Goal: Find specific page/section: Find specific page/section

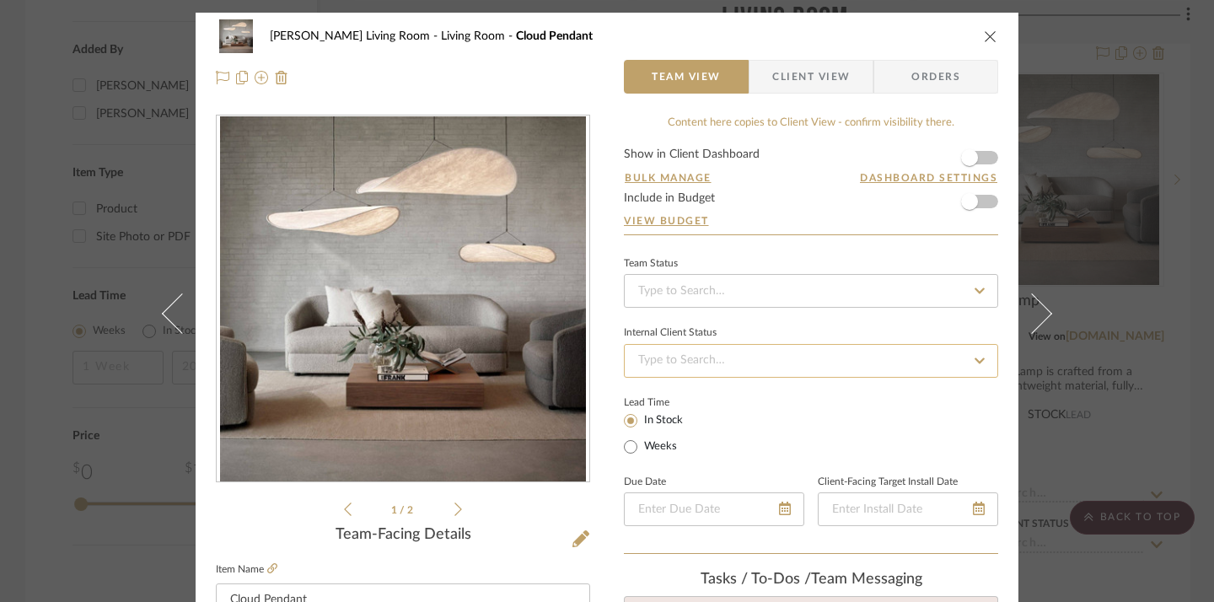
scroll to position [126, 0]
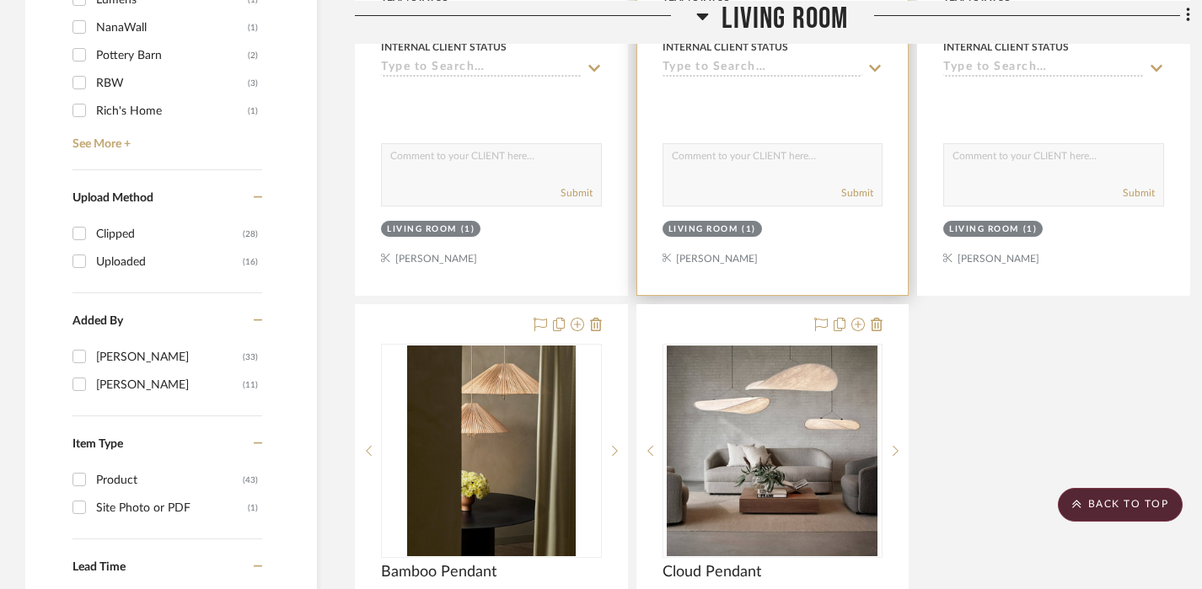
scroll to position [1728, 0]
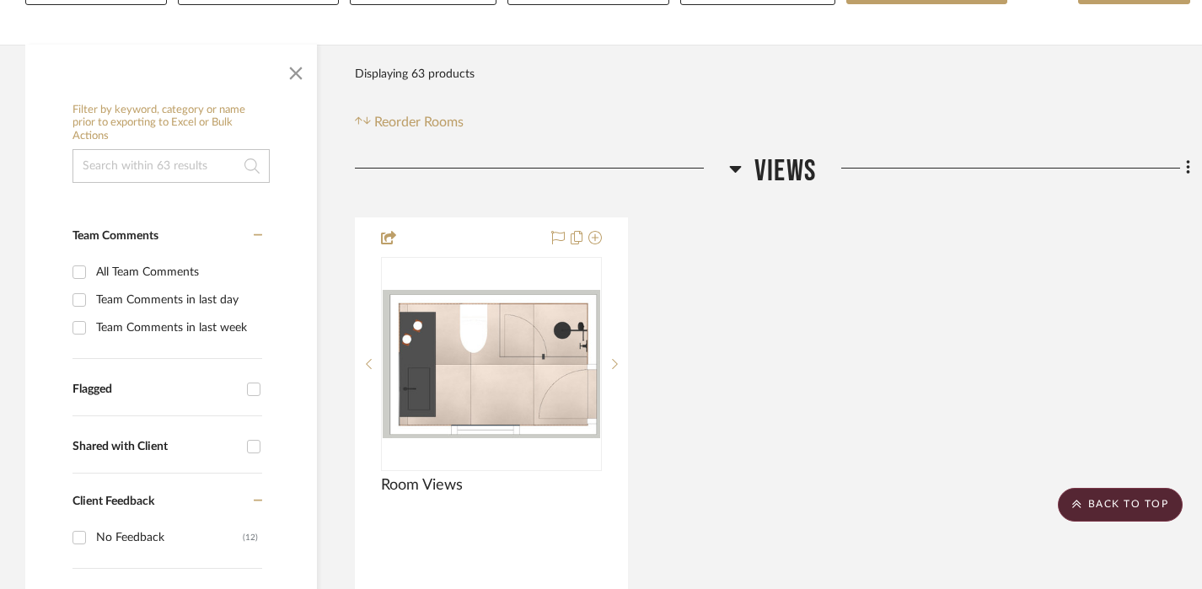
scroll to position [52, 0]
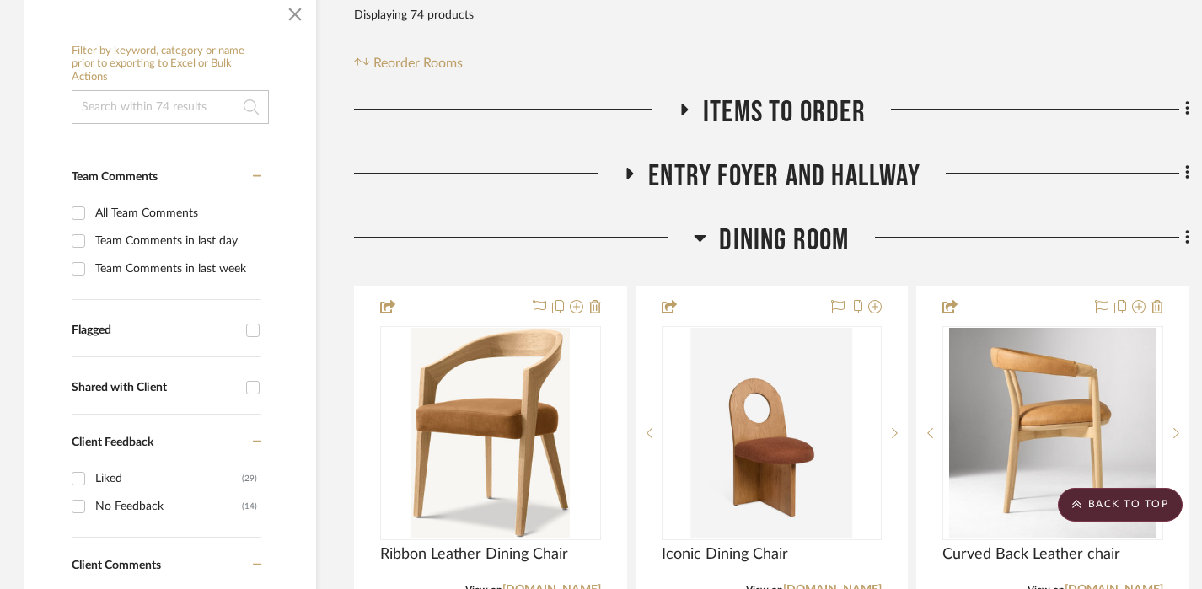
scroll to position [344, 1]
click at [704, 238] on icon at bounding box center [700, 238] width 13 height 20
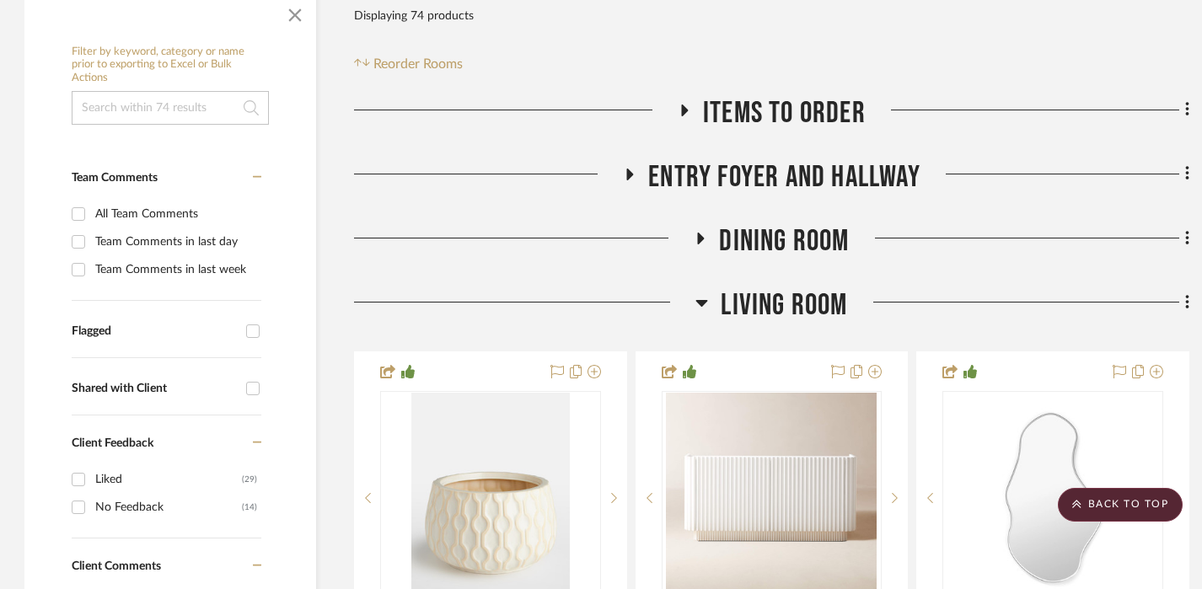
click at [703, 298] on icon at bounding box center [701, 302] width 13 height 20
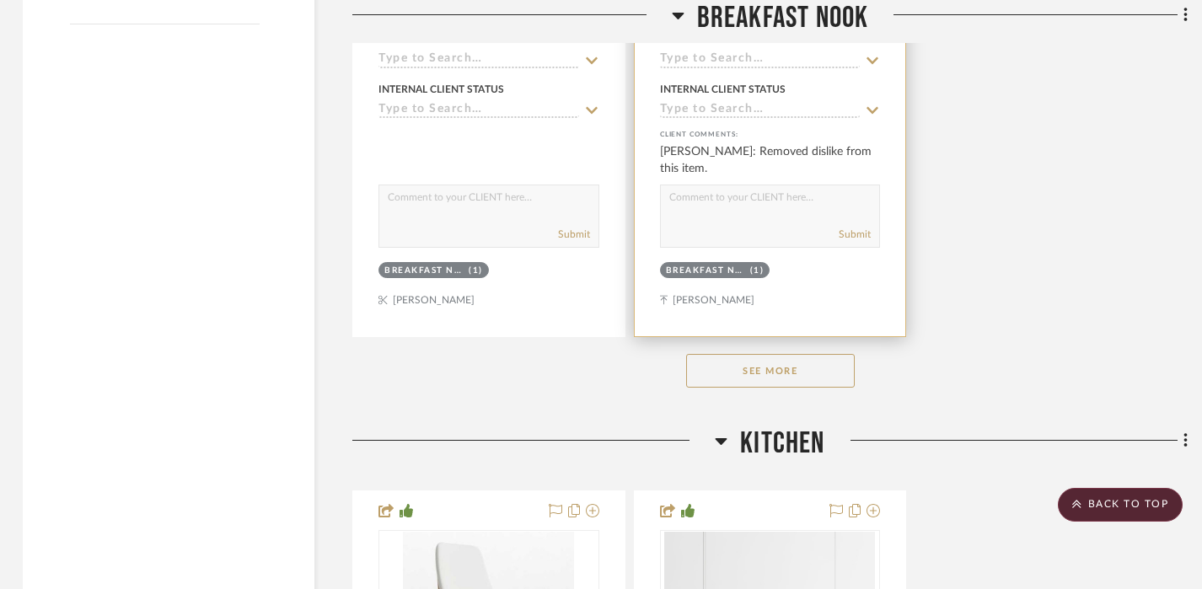
scroll to position [2663, 3]
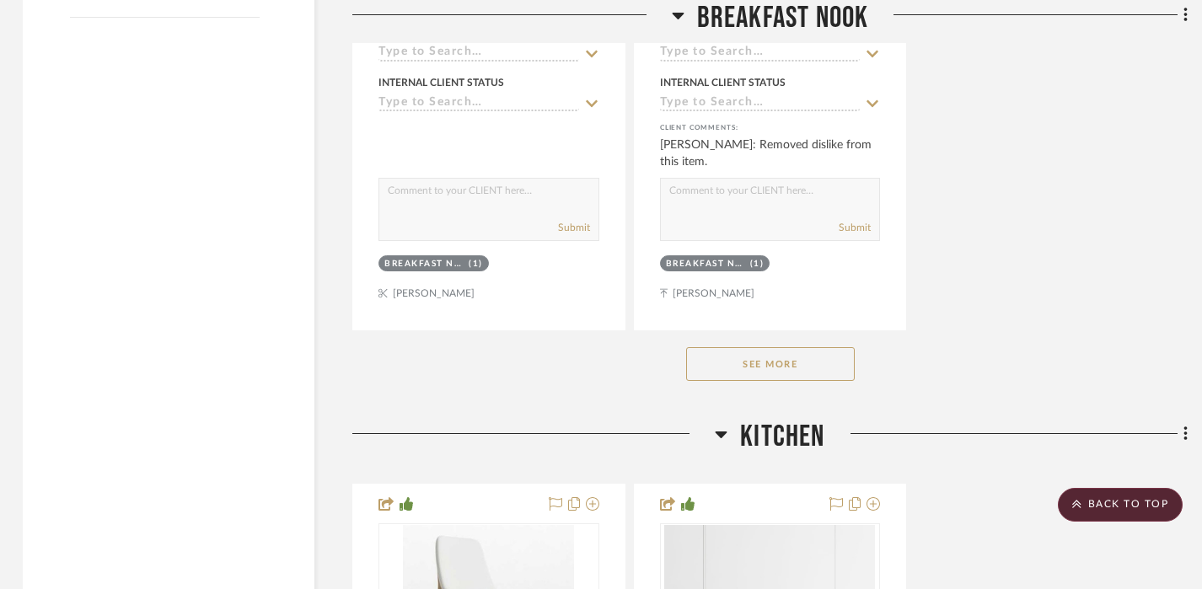
click at [780, 363] on button "See More" at bounding box center [770, 364] width 169 height 34
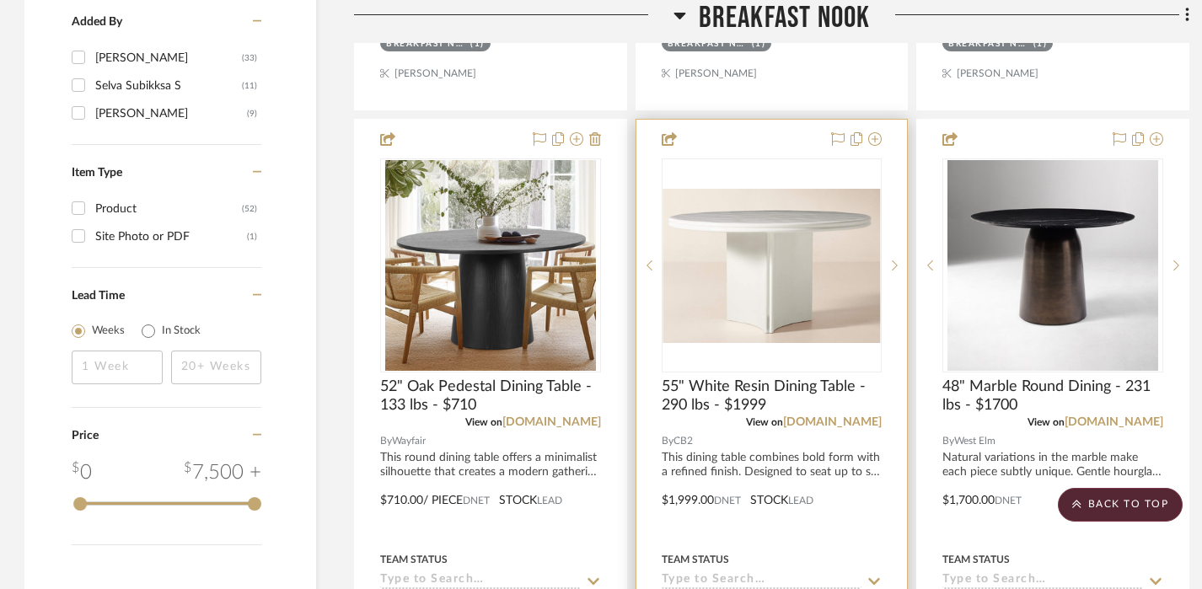
scroll to position [2131, 1]
